Goal: Communication & Community: Answer question/provide support

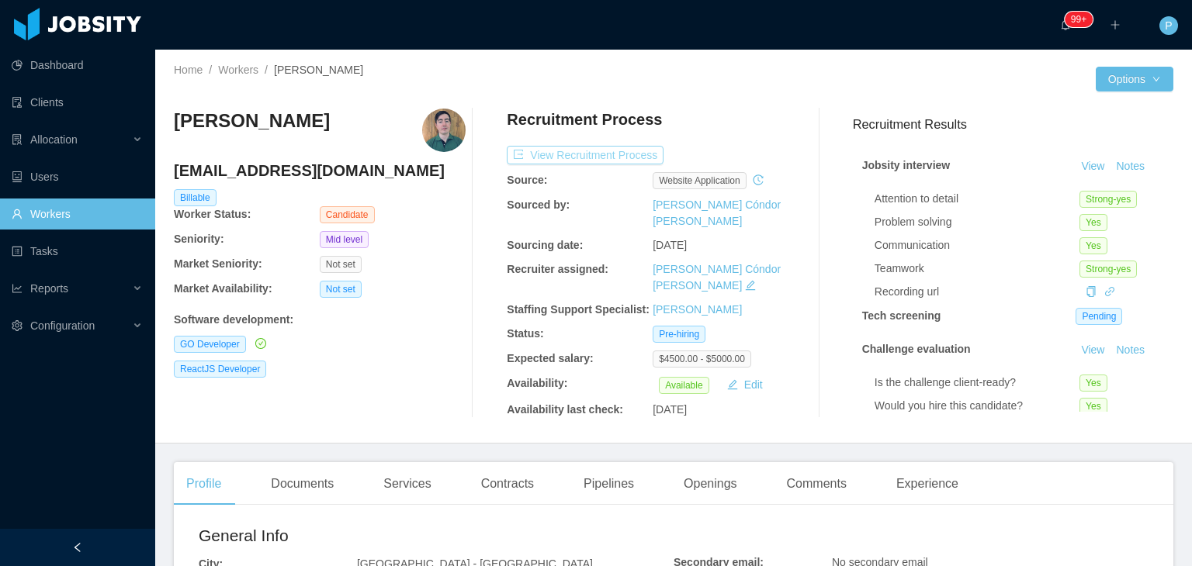
click at [609, 153] on button "View Recruitment Process" at bounding box center [585, 155] width 157 height 19
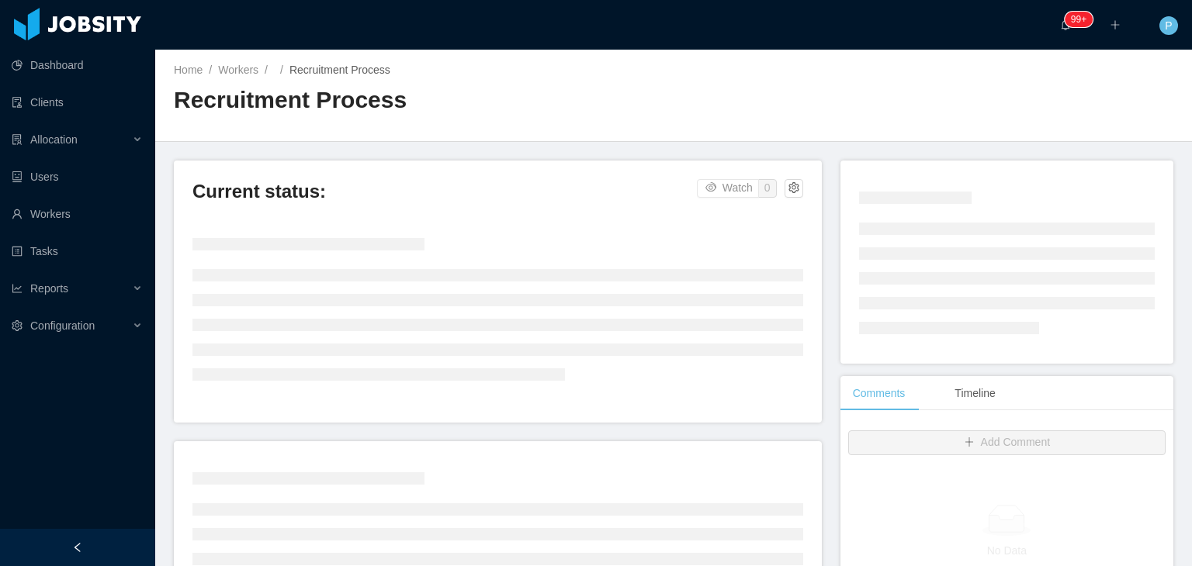
click at [749, 102] on div "Home / Workers / / Recruitment Process / Recruitment Process" at bounding box center [673, 96] width 1037 height 92
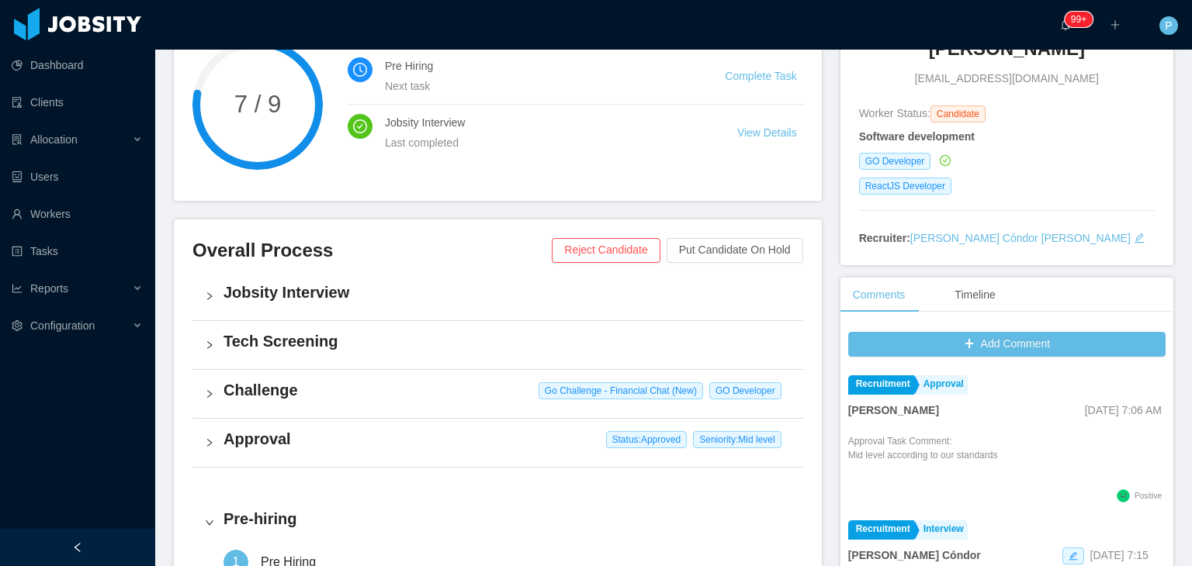
scroll to position [248, 0]
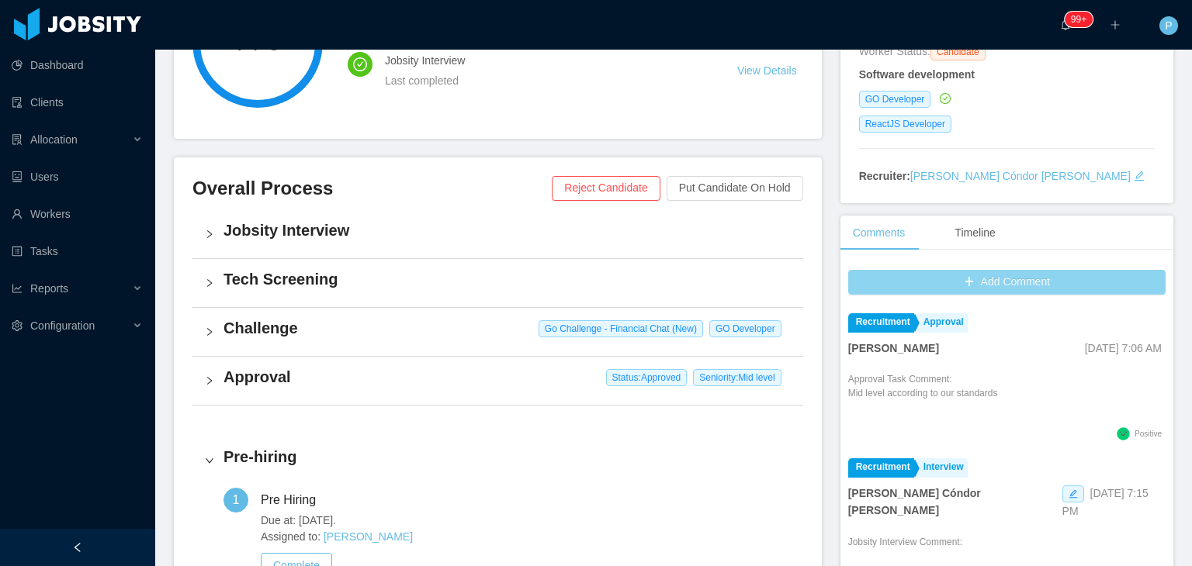
click at [874, 282] on button "Add Comment" at bounding box center [1006, 282] width 317 height 25
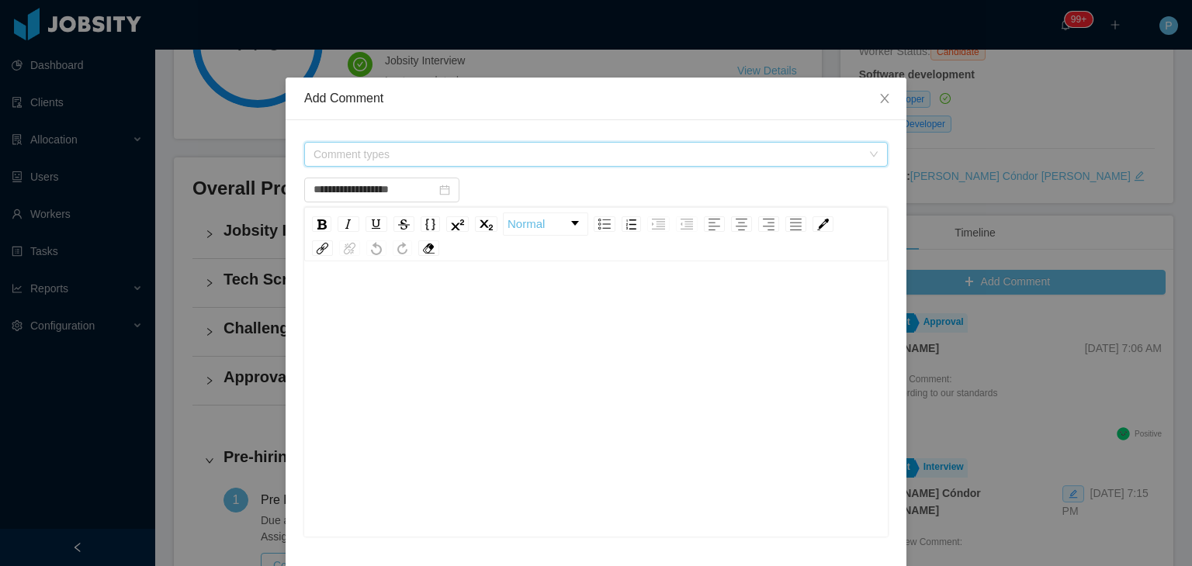
click at [678, 158] on span "Comment types" at bounding box center [587, 155] width 548 height 16
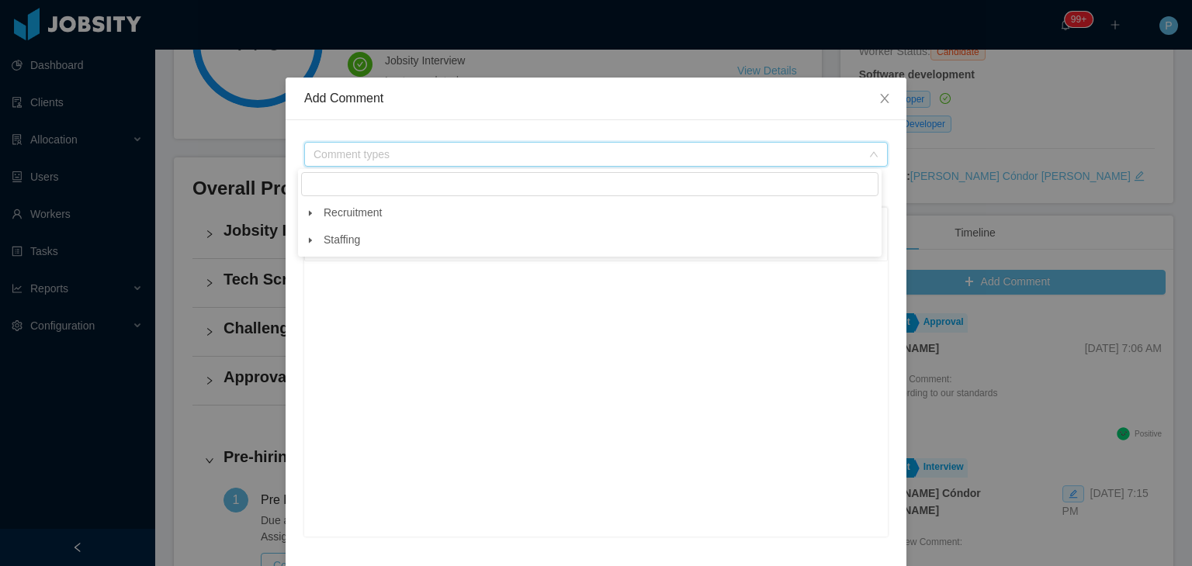
click at [304, 216] on span at bounding box center [310, 213] width 19 height 19
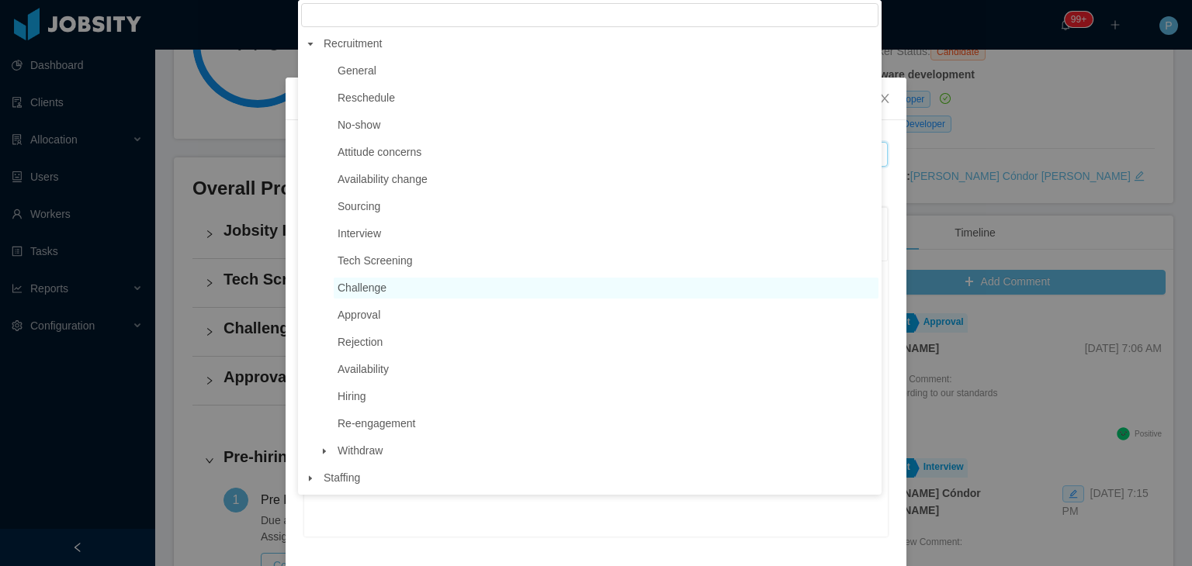
click at [372, 292] on span "Challenge" at bounding box center [362, 288] width 49 height 12
type input "**********"
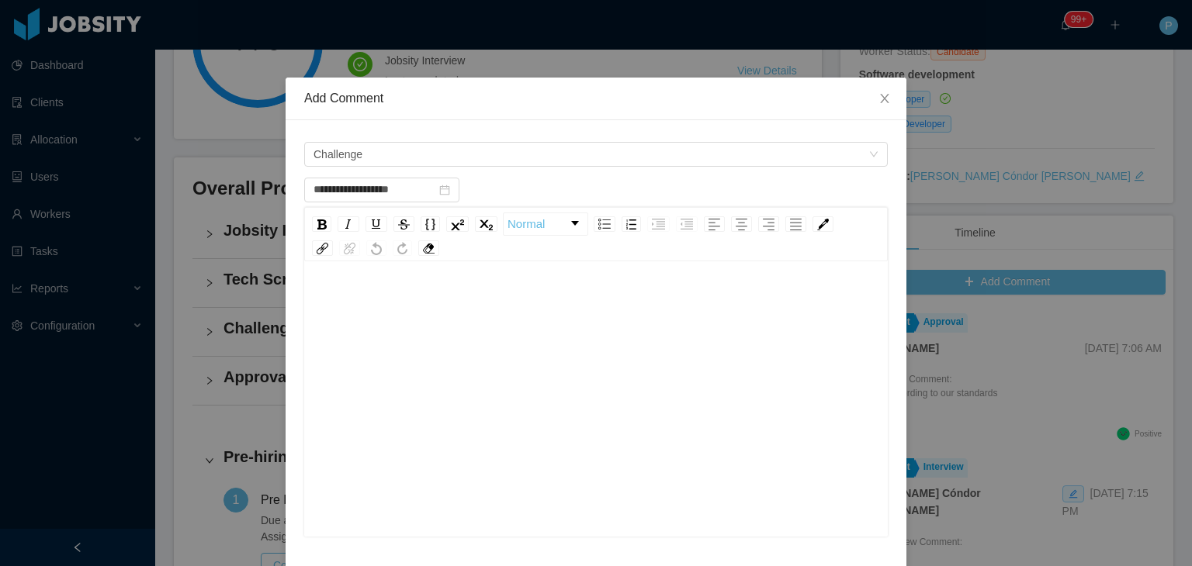
click at [399, 303] on div "rdw-editor" at bounding box center [596, 303] width 559 height 31
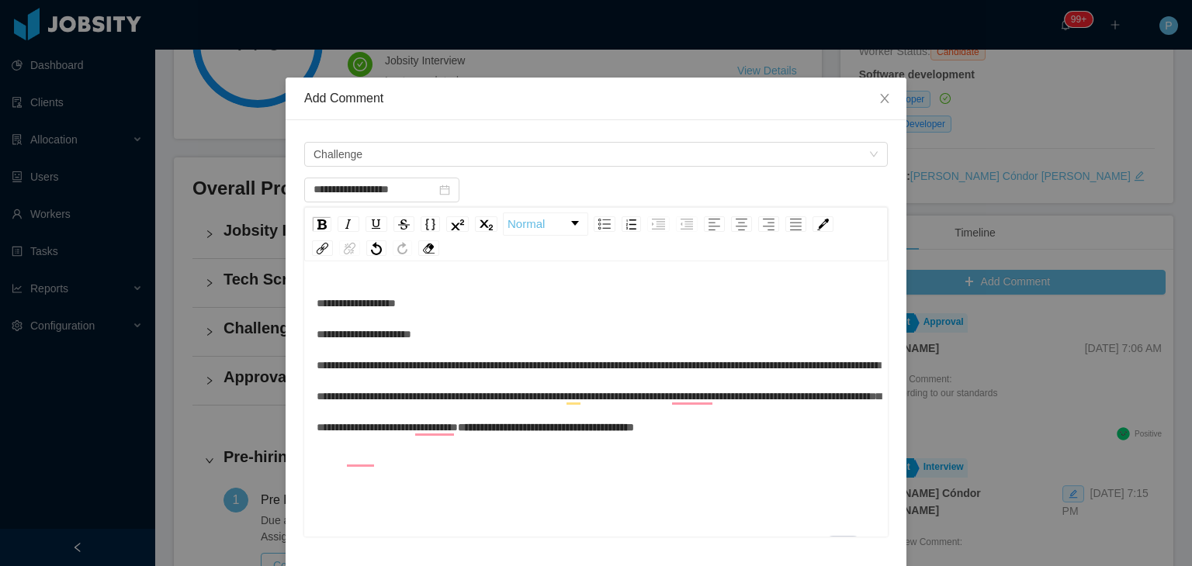
scroll to position [228, 0]
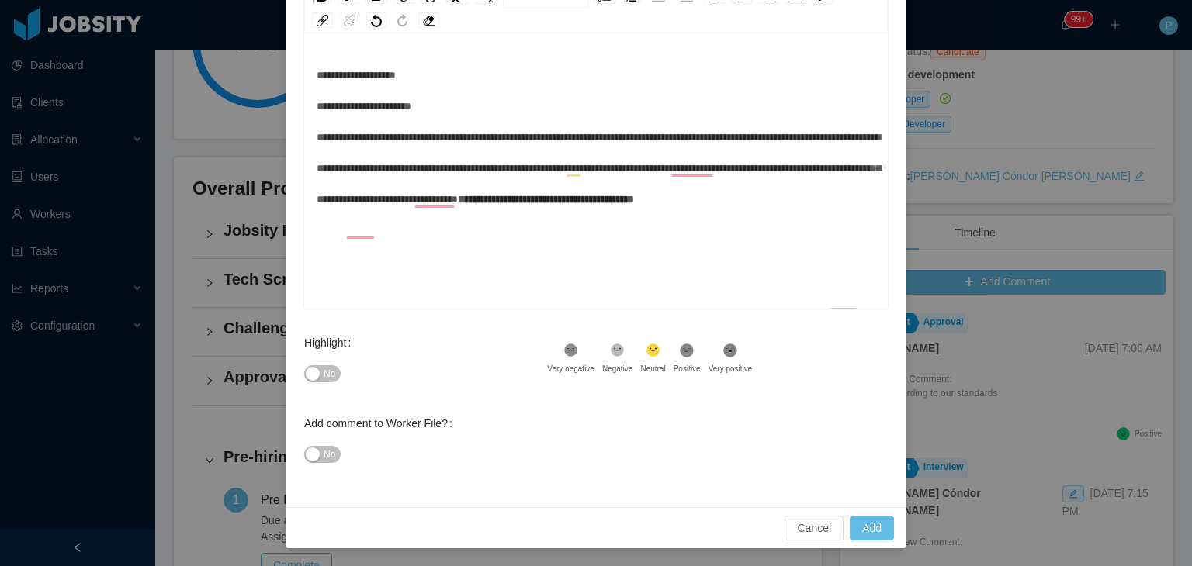
click at [324, 373] on span "No" at bounding box center [330, 374] width 12 height 16
click at [331, 448] on button "No" at bounding box center [322, 454] width 36 height 17
click at [878, 535] on button "Add" at bounding box center [872, 528] width 44 height 25
type input "**********"
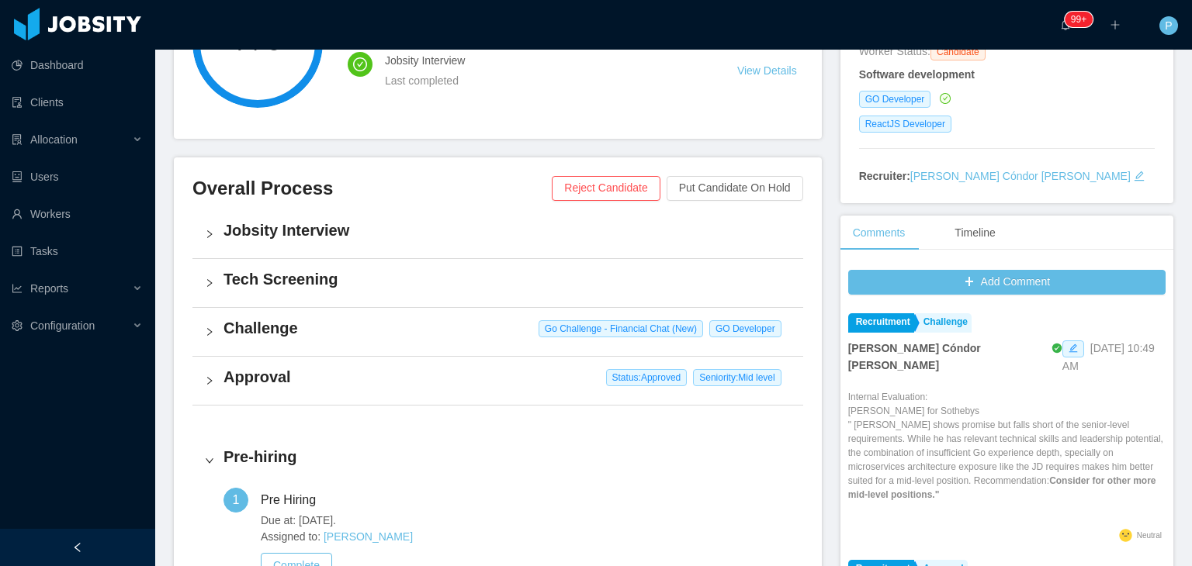
drag, startPoint x: 1179, startPoint y: 339, endPoint x: 1191, endPoint y: 143, distance: 196.7
click at [1191, 143] on section "··· 99+ ··· ··· P ··· Home / Workers / Vitor Guidorizzi / Recruitment Process /…" at bounding box center [673, 283] width 1037 height 566
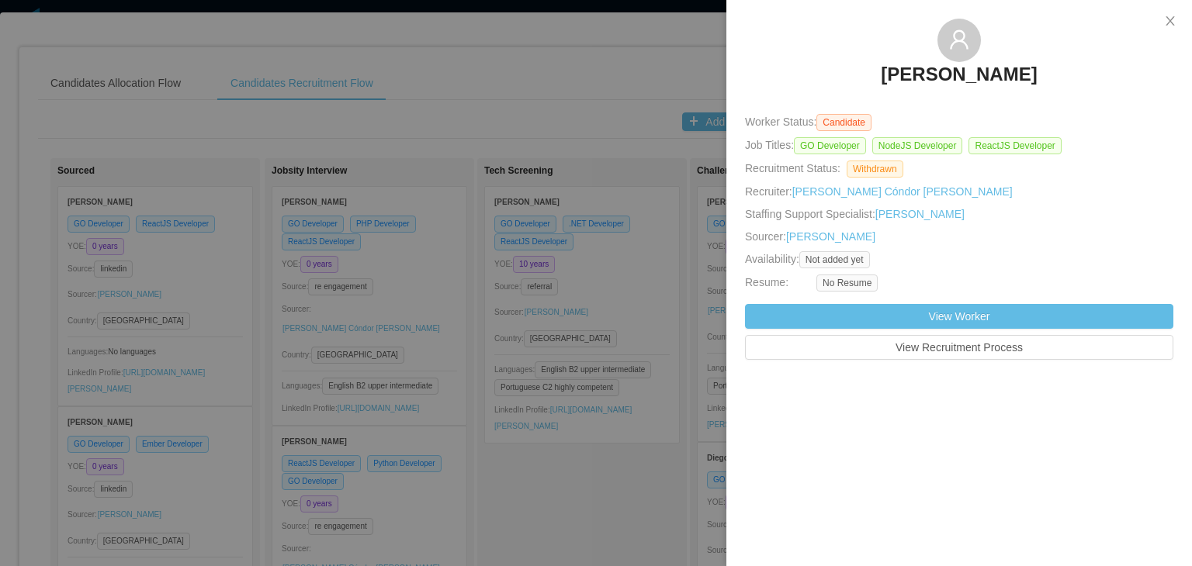
scroll to position [5345, 0]
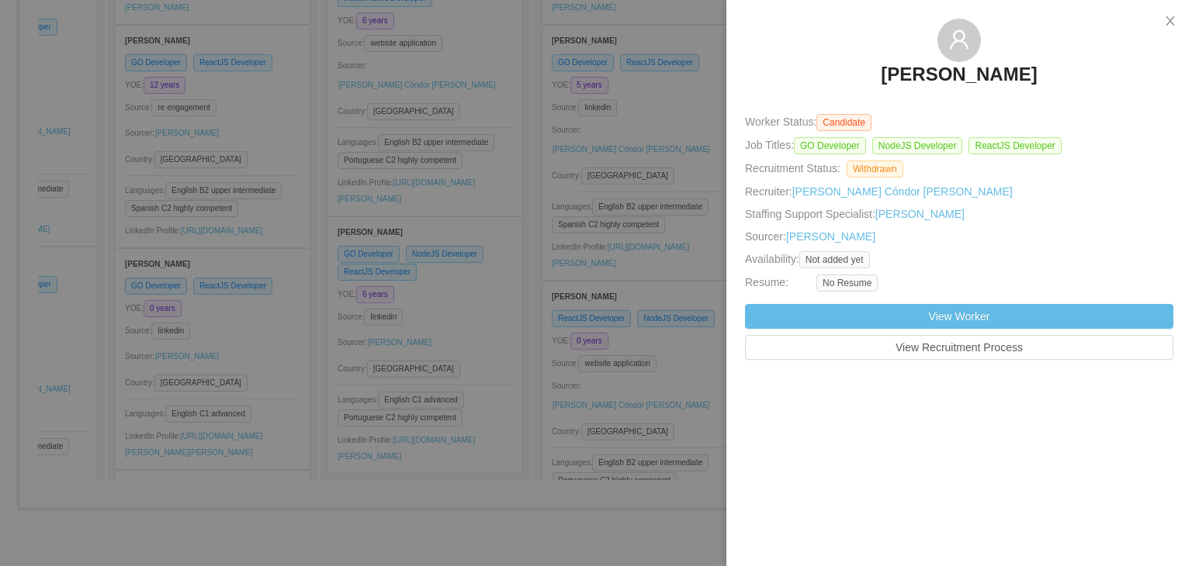
click at [869, 497] on div "[PERSON_NAME] Worker Status: Candidate Job Titles: GO Developer NodeJS Develope…" at bounding box center [959, 283] width 466 height 566
